Goal: Task Accomplishment & Management: Manage account settings

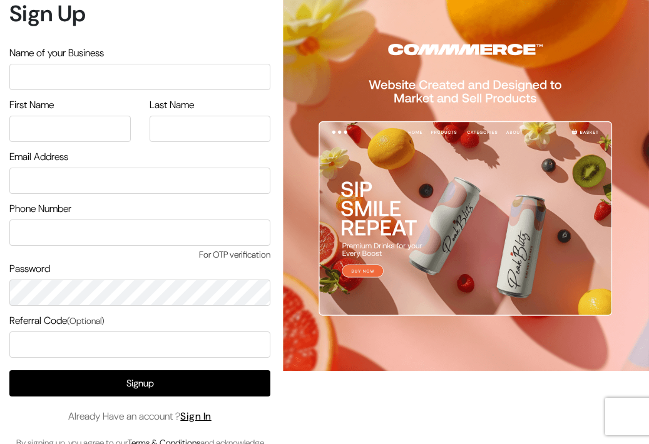
scroll to position [29, 0]
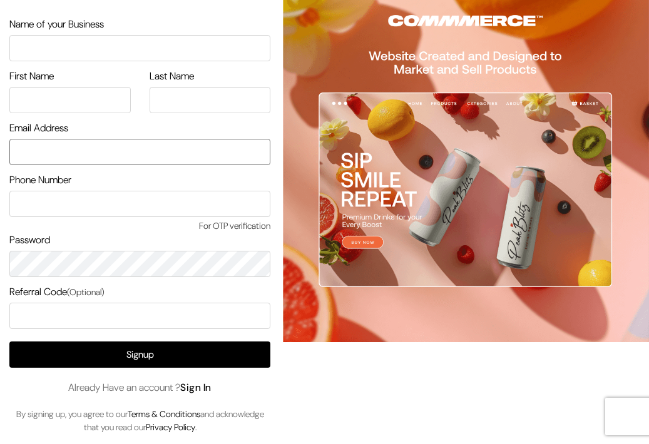
type input "[EMAIL_ADDRESS][DOMAIN_NAME]"
click at [200, 388] on link "Sign In" at bounding box center [195, 387] width 31 height 13
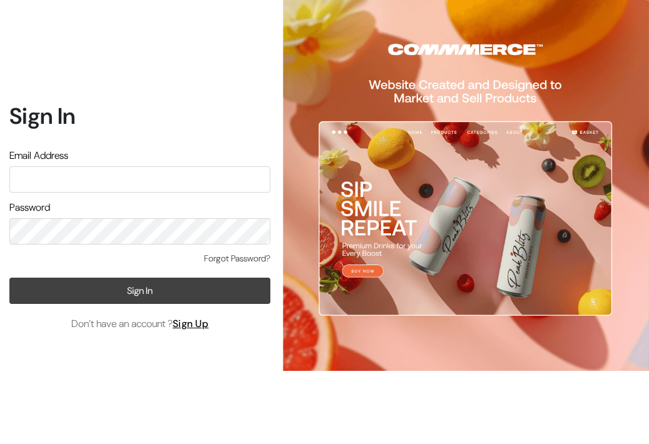
type input "[EMAIL_ADDRESS][DOMAIN_NAME]"
click at [168, 291] on button "Sign In" at bounding box center [139, 291] width 261 height 26
